Goal: Information Seeking & Learning: Learn about a topic

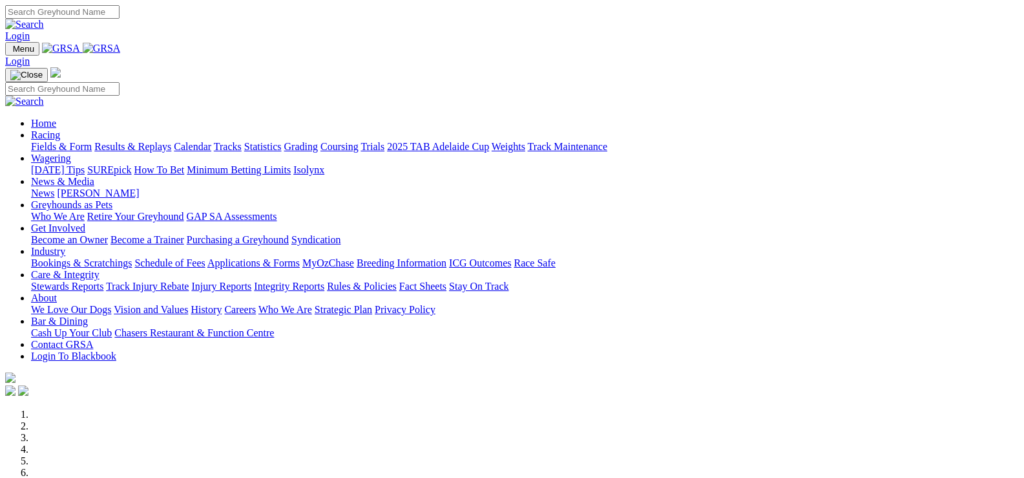
click at [60, 129] on link "Racing" at bounding box center [45, 134] width 29 height 11
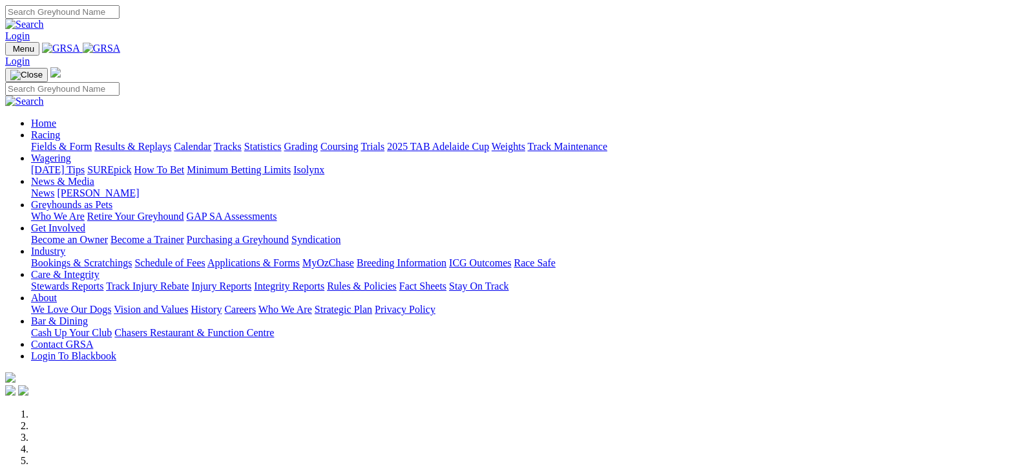
click at [31, 141] on link "Fields & Form" at bounding box center [61, 146] width 61 height 11
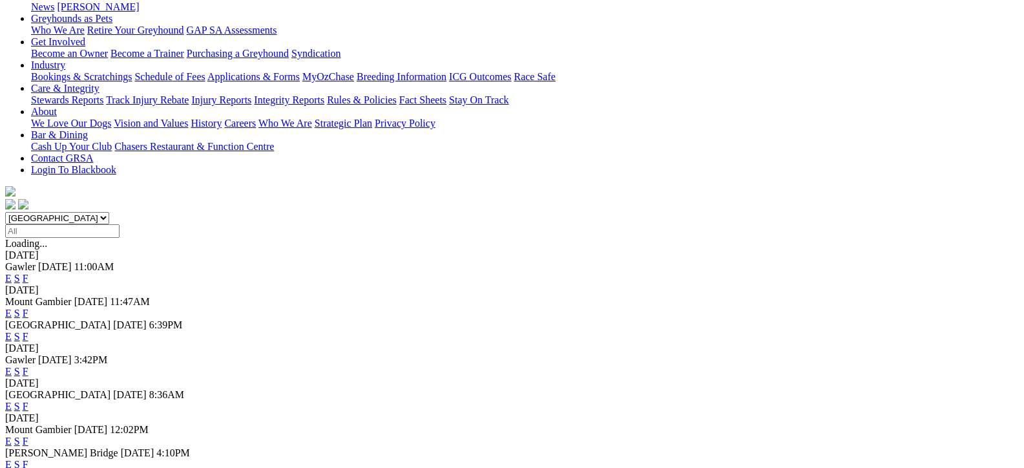
scroll to position [239, 0]
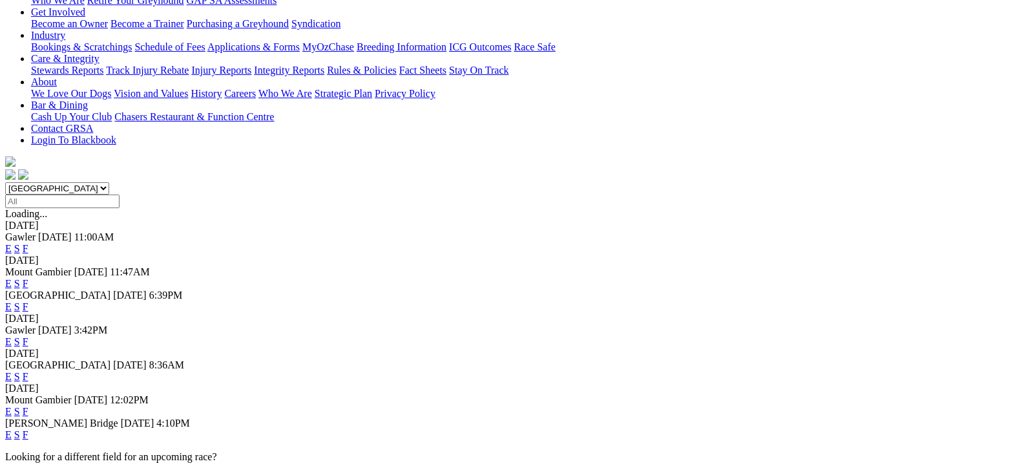
click at [28, 406] on link "F" at bounding box center [26, 411] width 6 height 11
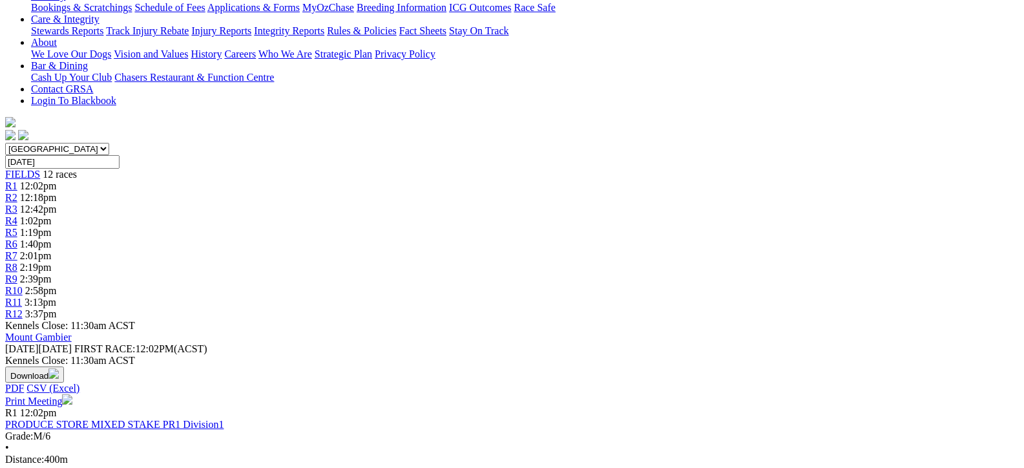
scroll to position [279, 0]
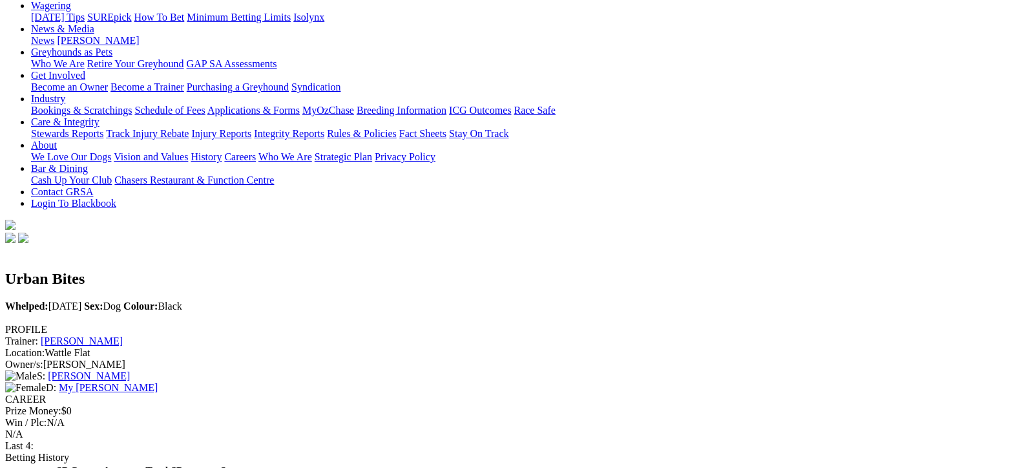
scroll to position [176, 0]
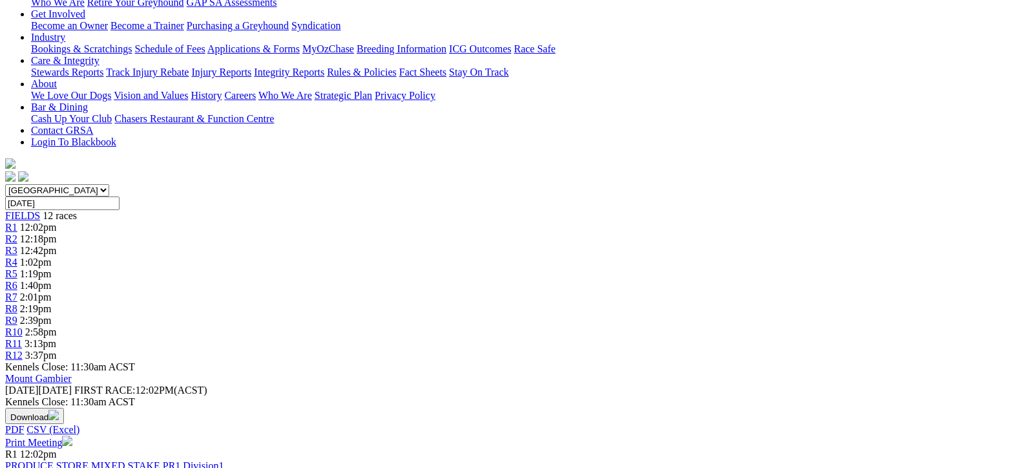
scroll to position [244, 0]
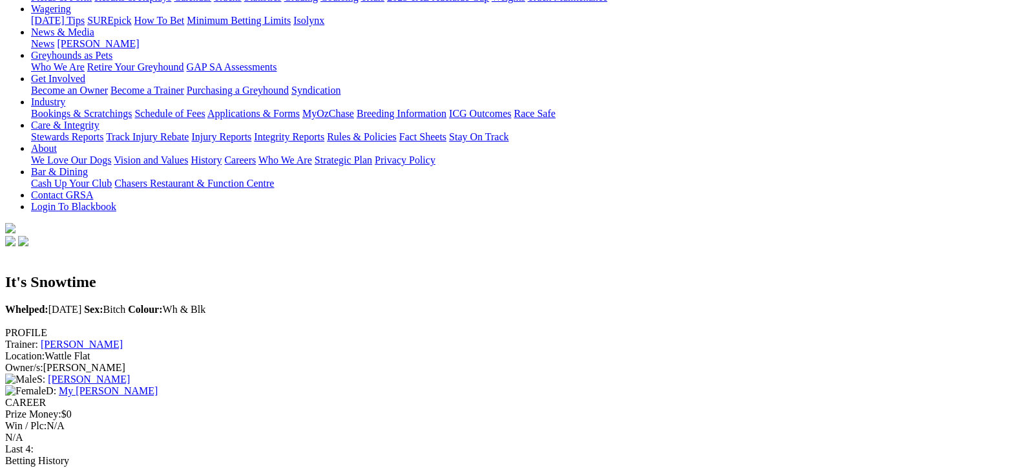
scroll to position [208, 0]
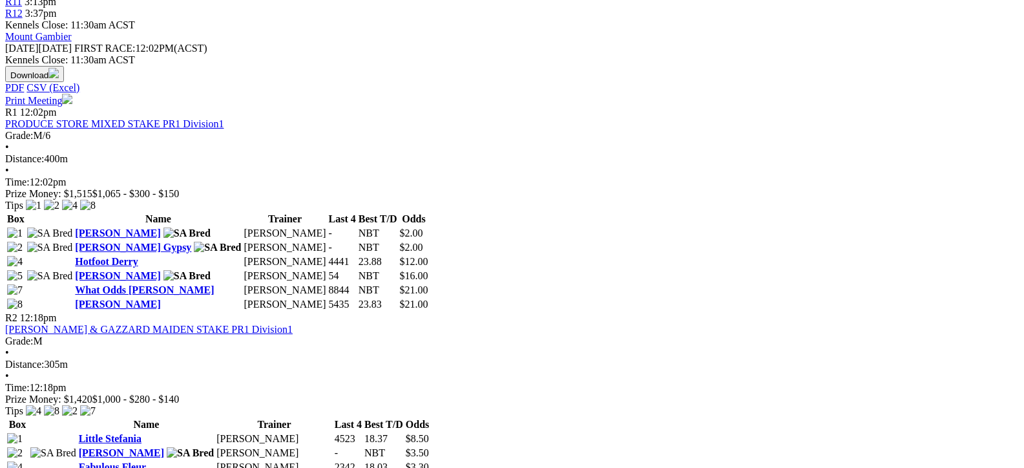
scroll to position [580, 0]
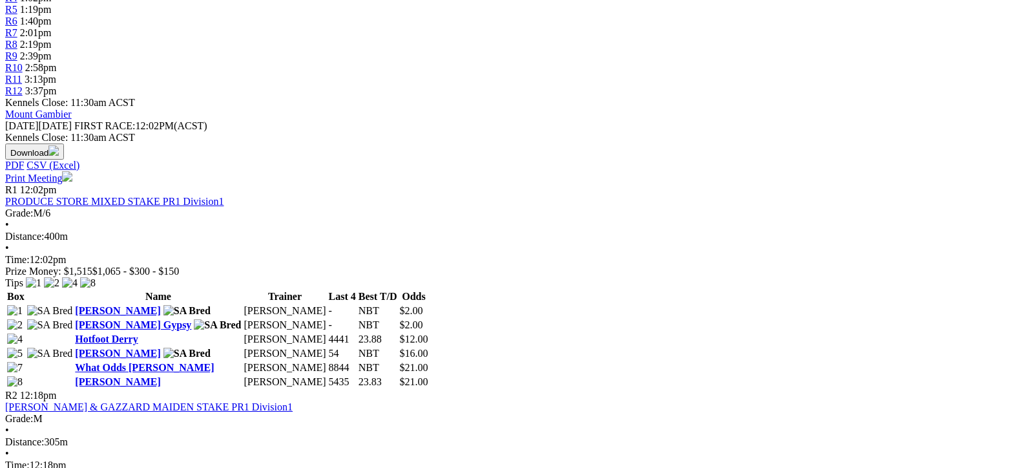
scroll to position [502, 0]
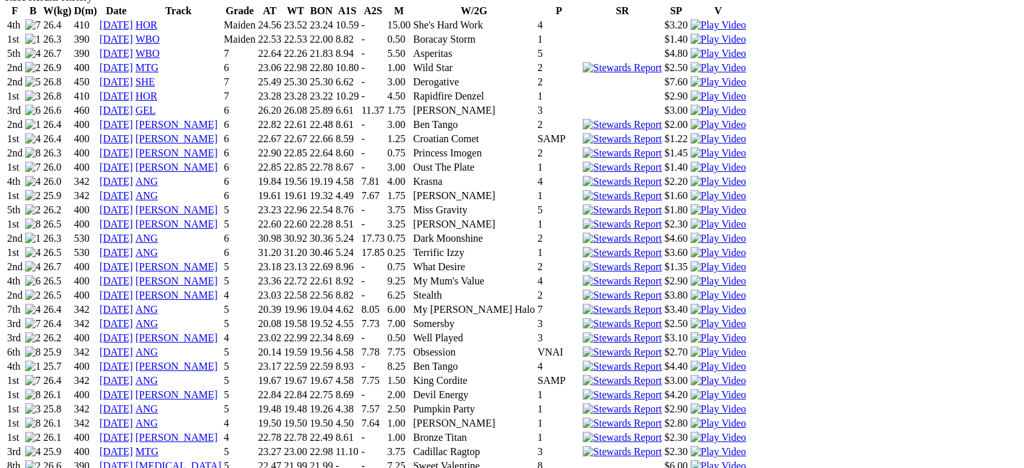
scroll to position [953, 0]
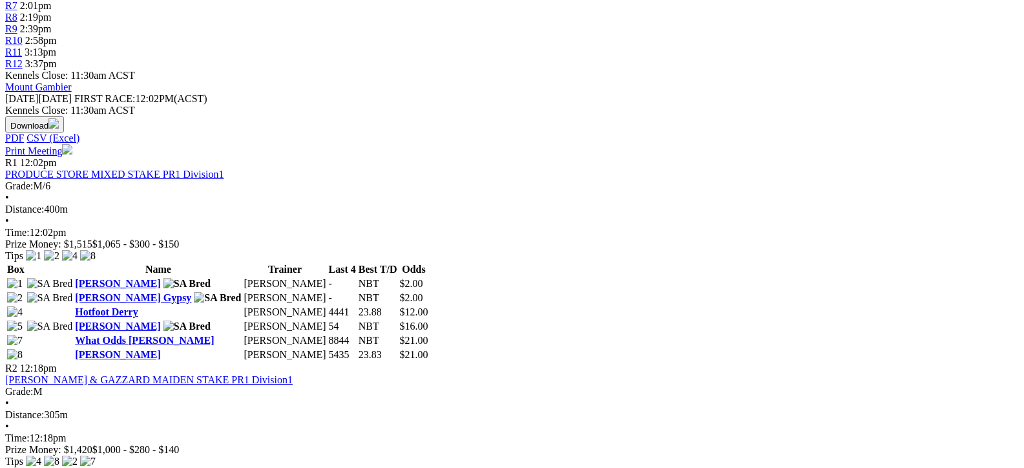
scroll to position [595, 0]
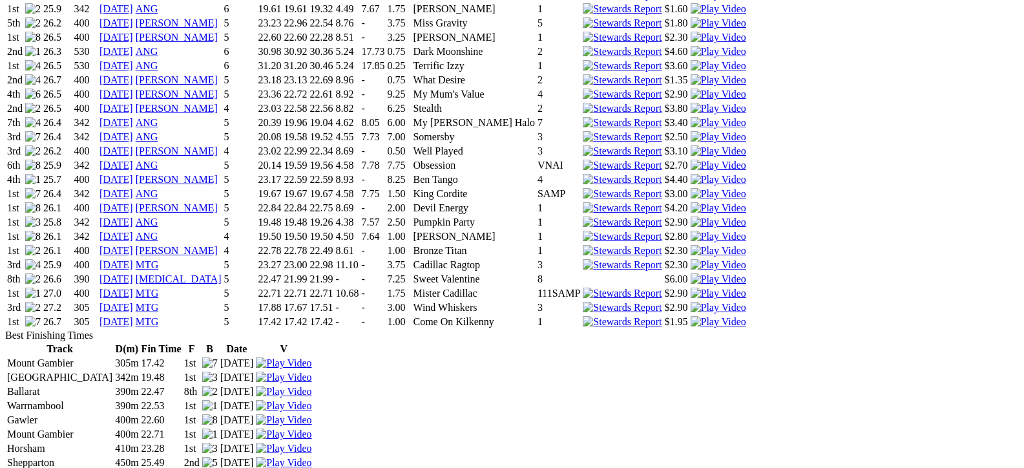
scroll to position [1140, 0]
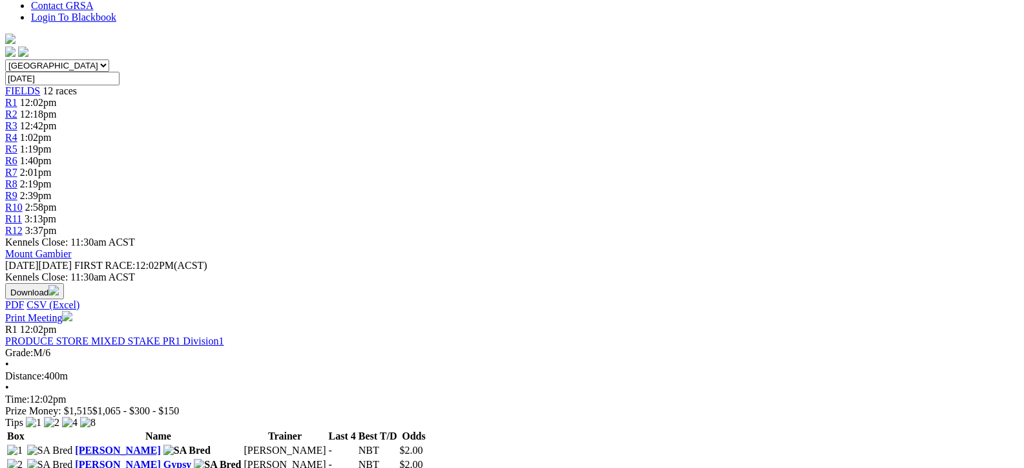
scroll to position [392, 0]
